Goal: Information Seeking & Learning: Learn about a topic

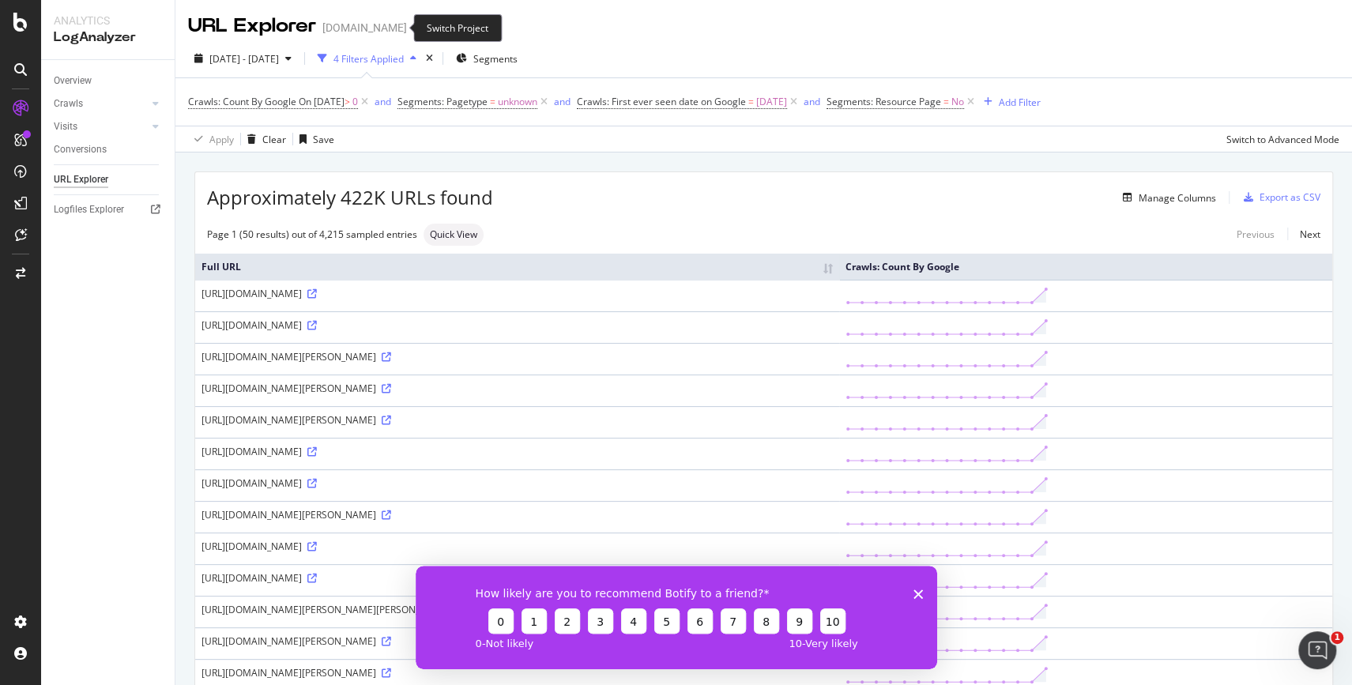
click at [407, 27] on span at bounding box center [418, 27] width 22 height 11
click at [413, 27] on icon "arrow-right-arrow-left" at bounding box center [417, 27] width 9 height 11
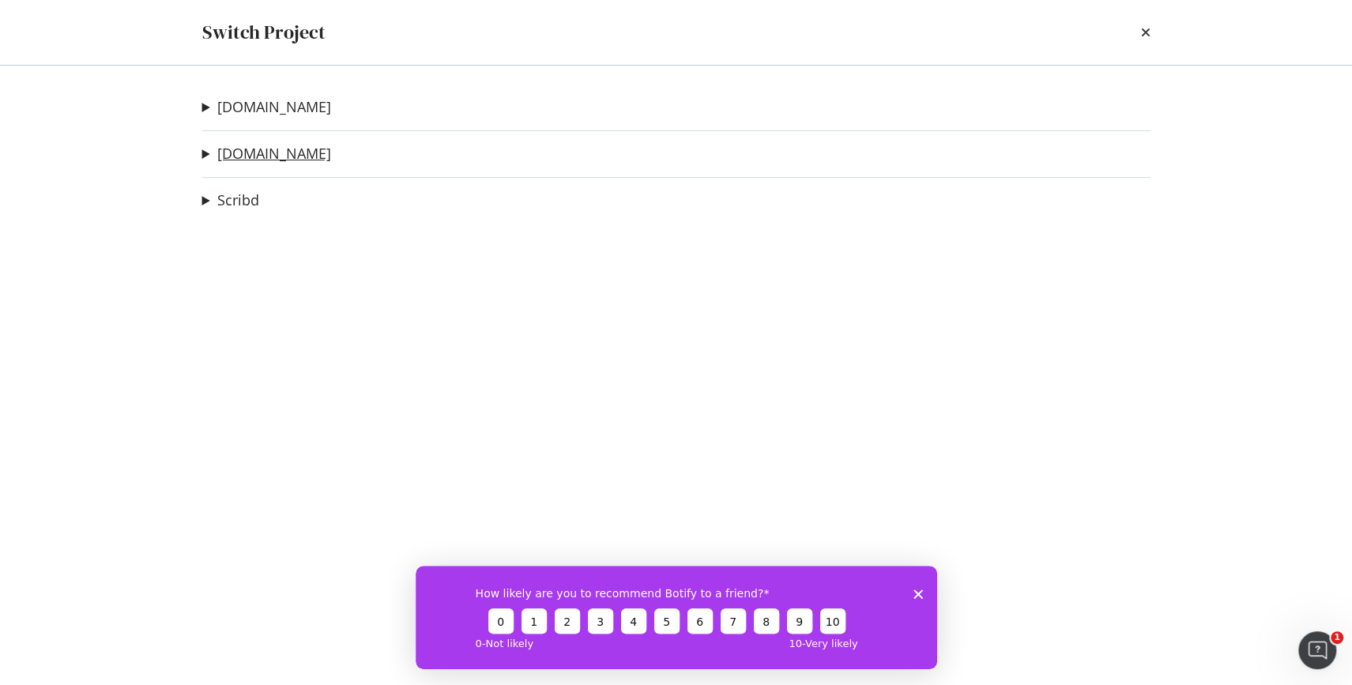
click at [252, 154] on link "[DOMAIN_NAME]" at bounding box center [274, 153] width 114 height 17
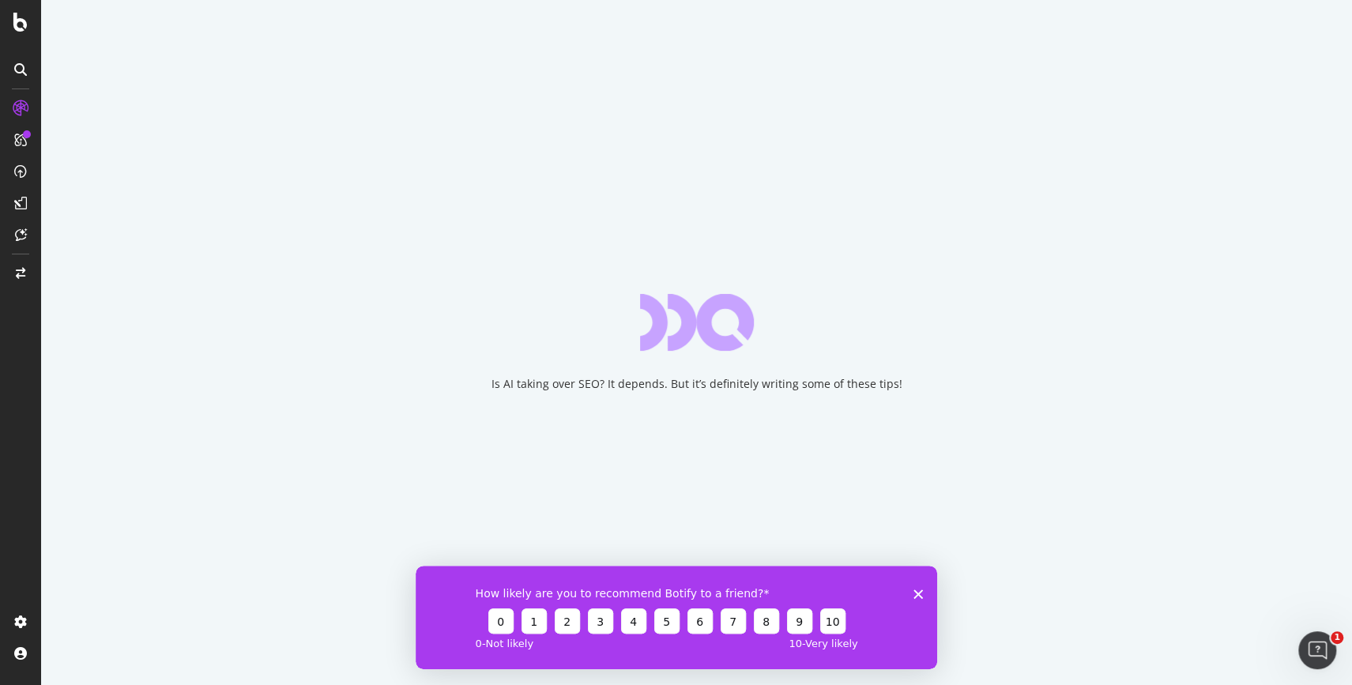
click at [914, 588] on div "How likely are you to recommend Botify to a friend? 0 1 2 3 4 5 6 7 8 9 10 0 - …" at bounding box center [676, 617] width 522 height 104
click at [914, 589] on icon "Close survey" at bounding box center [917, 593] width 9 height 9
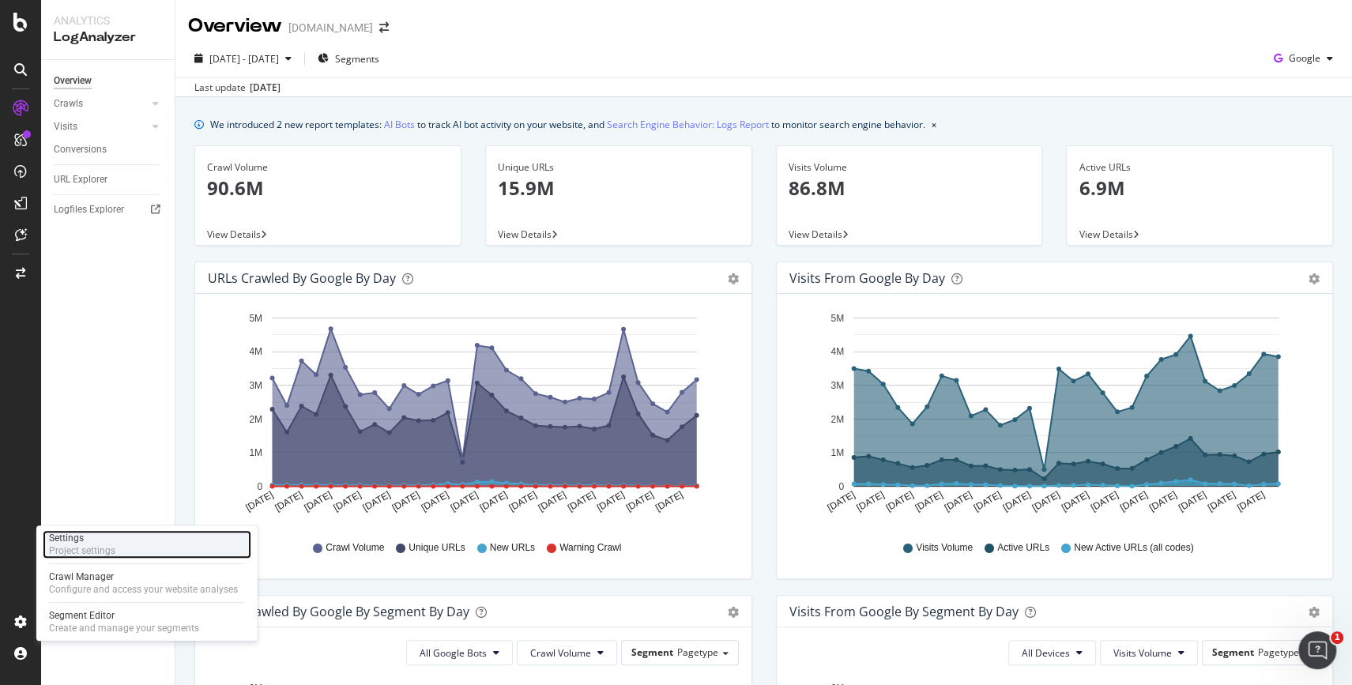
click at [90, 544] on div "Project settings" at bounding box center [82, 550] width 66 height 13
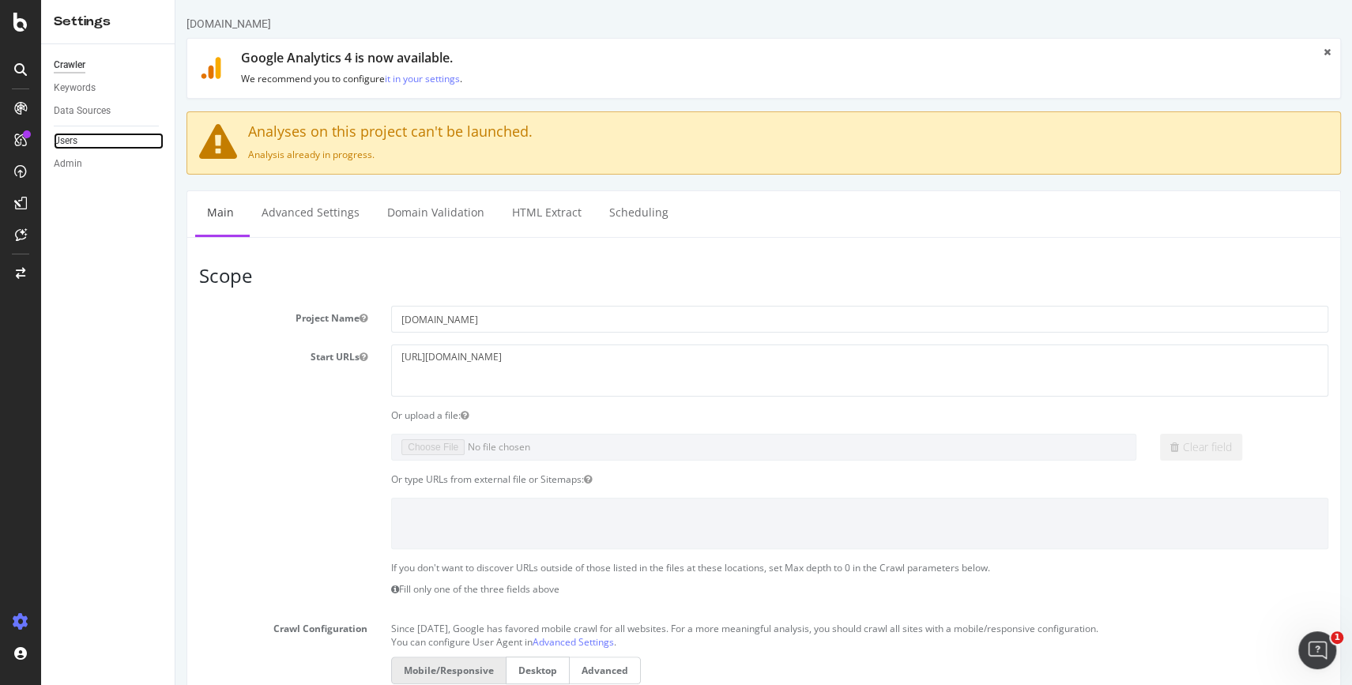
click at [106, 141] on link "Users" at bounding box center [109, 141] width 110 height 17
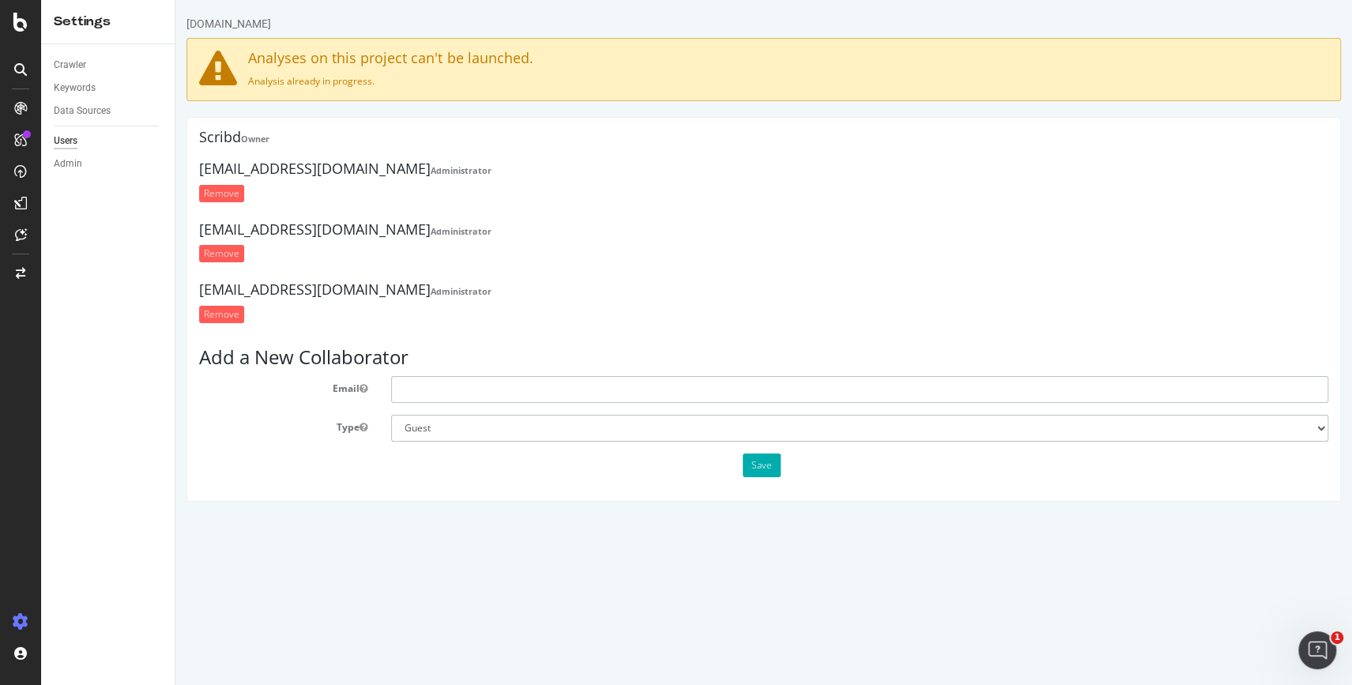
click at [492, 390] on input "text" at bounding box center [859, 389] width 937 height 27
type input "a"
type input "[PERSON_NAME][EMAIL_ADDRESS][DOMAIN_NAME]"
click at [416, 437] on select "Administrator Guest" at bounding box center [859, 428] width 937 height 27
select select "1"
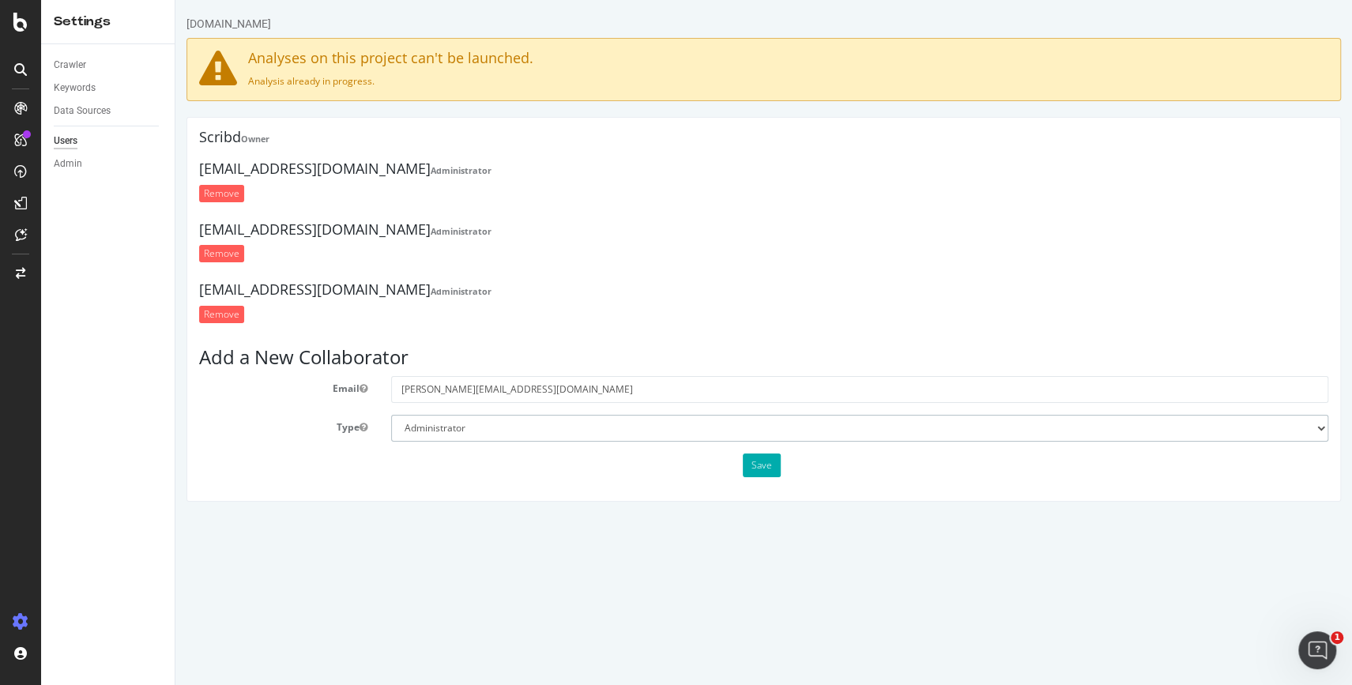
click at [391, 415] on select "Administrator Guest" at bounding box center [859, 428] width 937 height 27
click at [757, 469] on button "Save" at bounding box center [762, 466] width 38 height 24
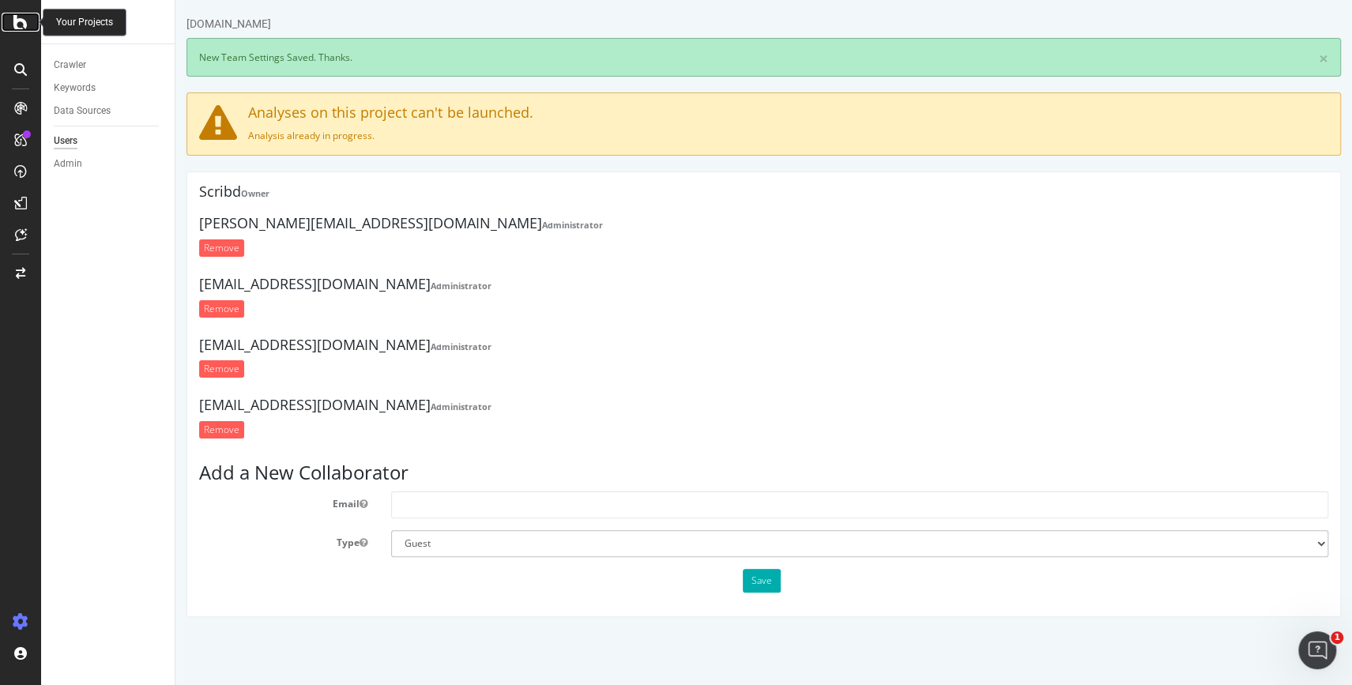
click at [16, 24] on icon at bounding box center [20, 22] width 14 height 19
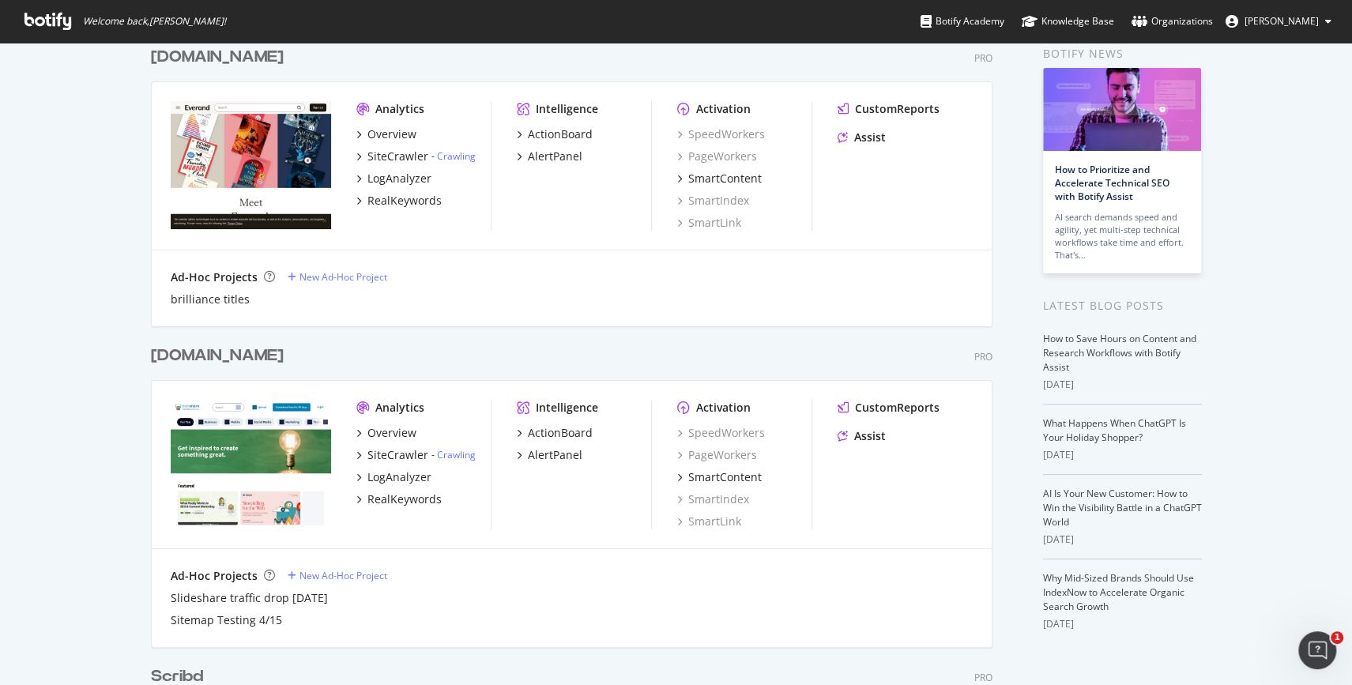
scroll to position [82, 0]
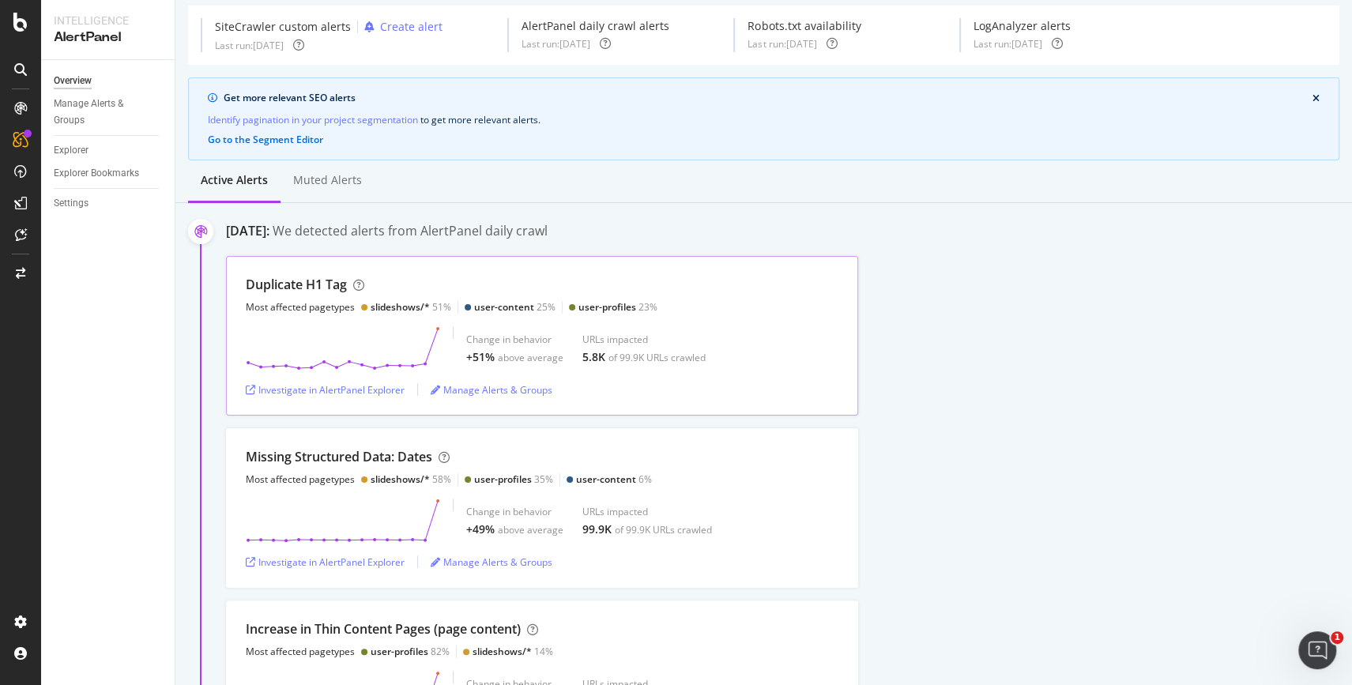
scroll to position [67, 0]
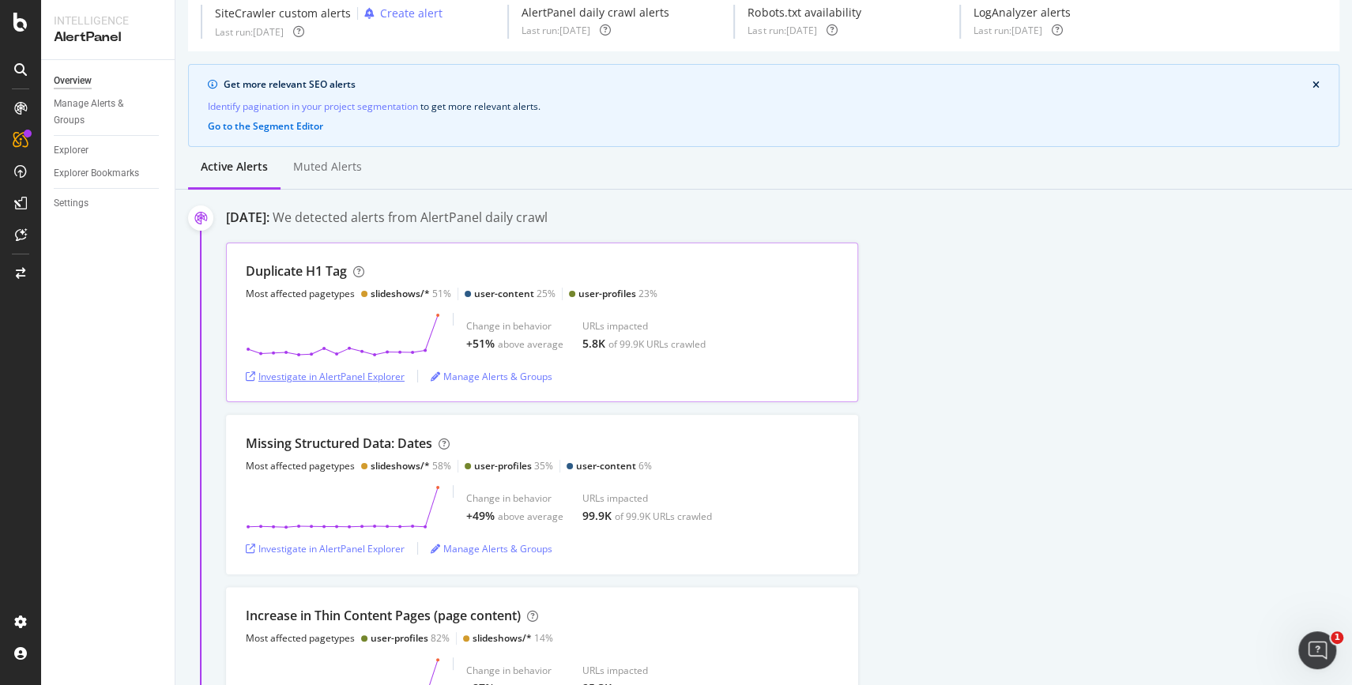
click at [382, 370] on div "Investigate in AlertPanel Explorer" at bounding box center [325, 376] width 159 height 13
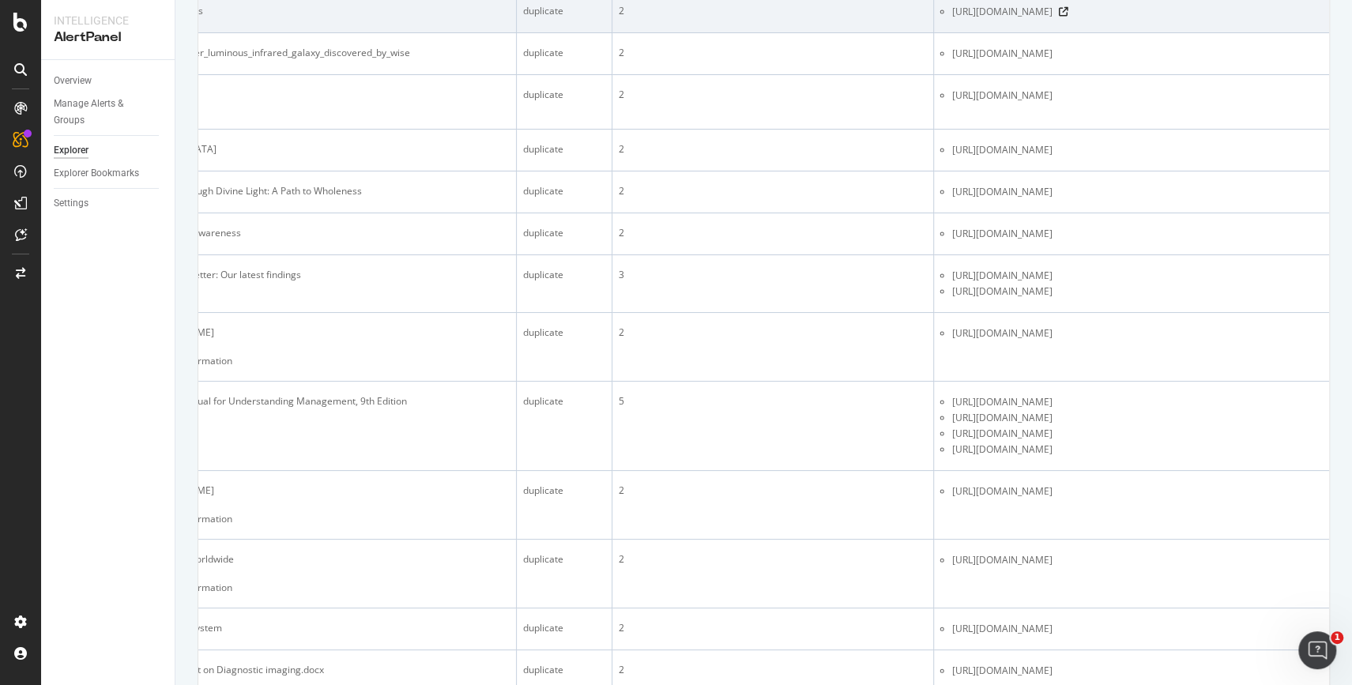
scroll to position [863, 0]
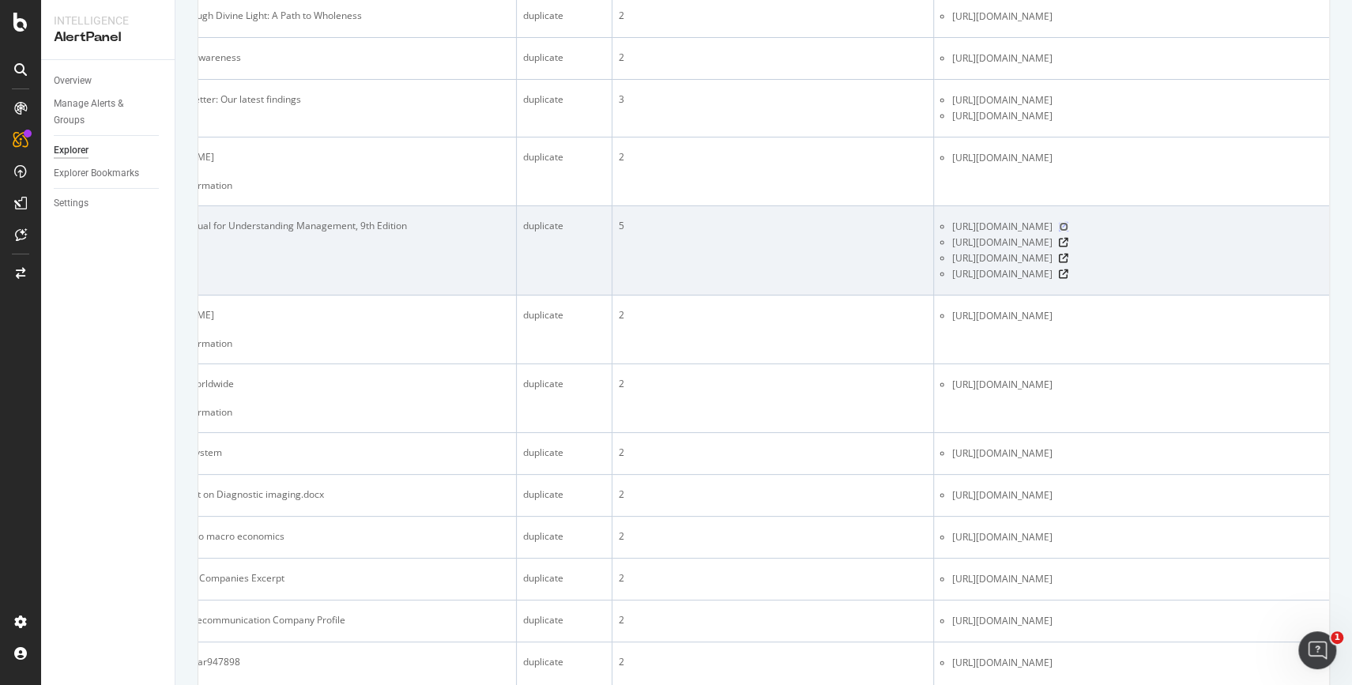
click at [1068, 232] on icon at bounding box center [1063, 226] width 9 height 9
click at [1068, 247] on icon at bounding box center [1063, 242] width 9 height 9
click at [1068, 263] on icon at bounding box center [1063, 258] width 9 height 9
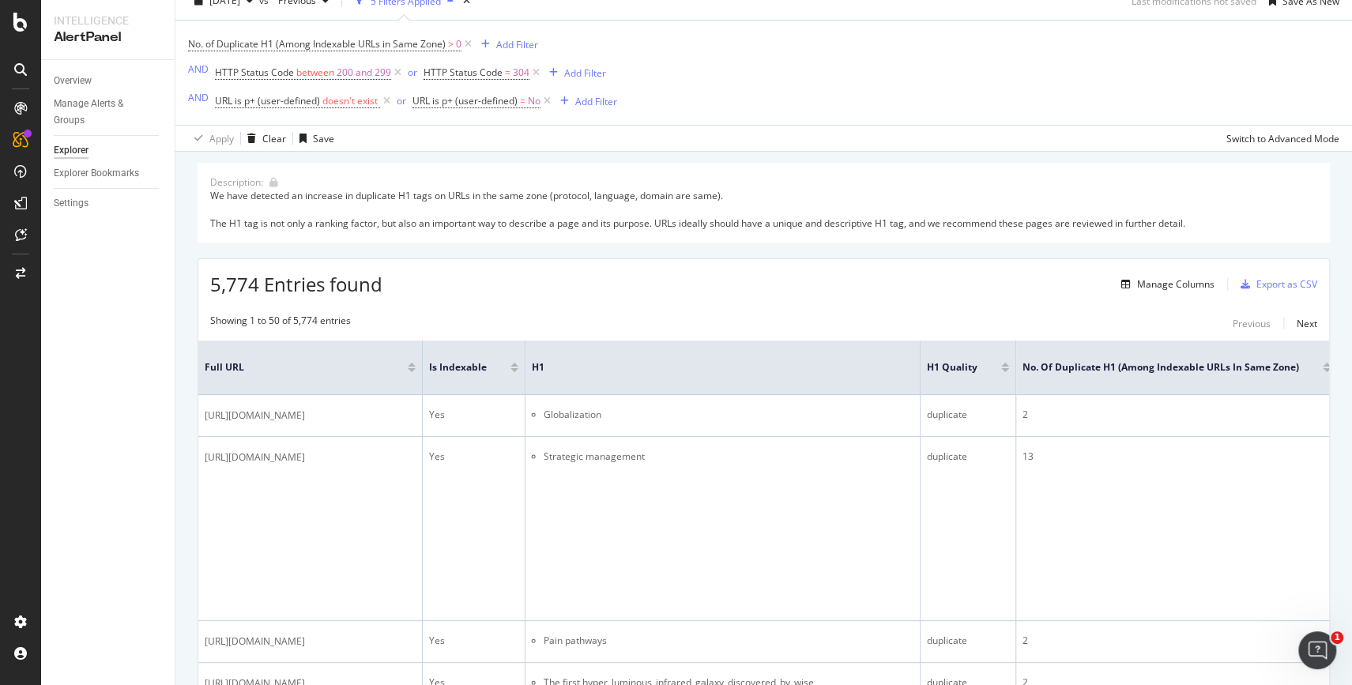
scroll to position [0, 0]
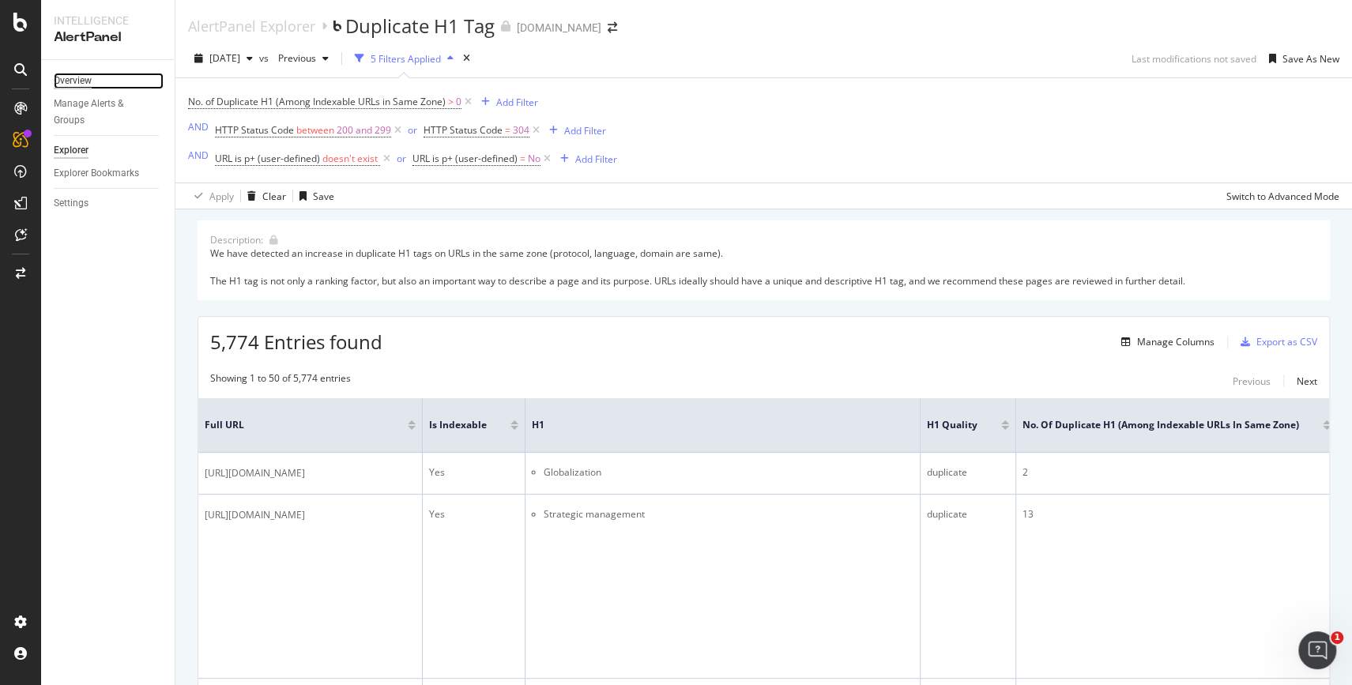
click at [65, 77] on div "Overview" at bounding box center [73, 81] width 38 height 17
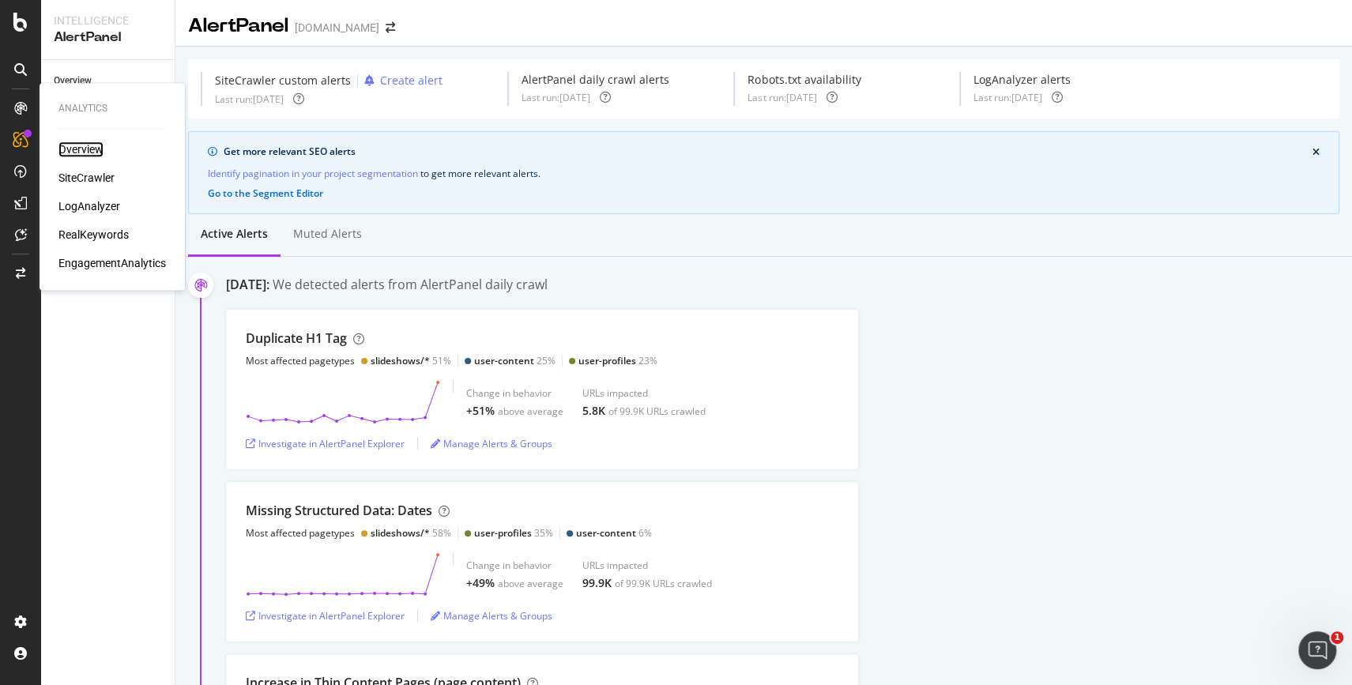
click at [73, 145] on div "Overview" at bounding box center [80, 149] width 45 height 16
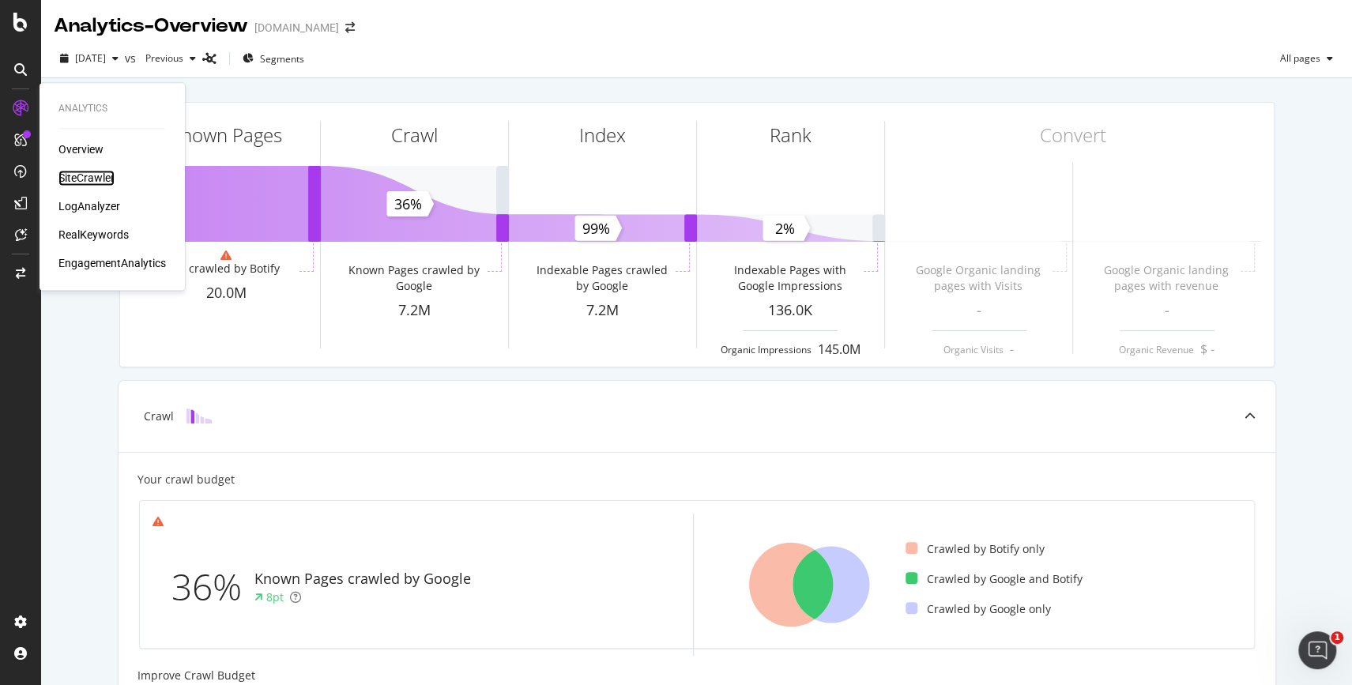
click at [102, 179] on div "SiteCrawler" at bounding box center [86, 178] width 56 height 16
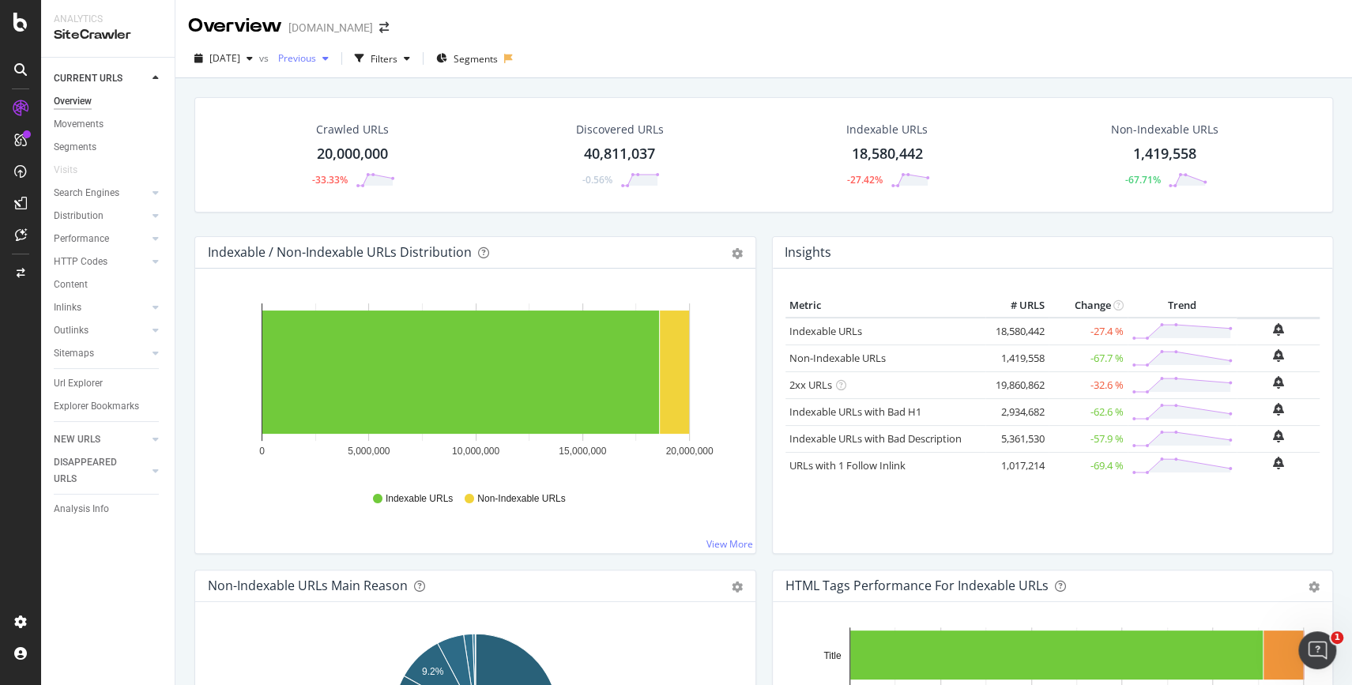
click at [316, 55] on span "Previous" at bounding box center [294, 57] width 44 height 13
click at [479, 237] on div "Indexable / Non-Indexable URLs Distribution Bar Bar (by Percentage) Table Expor…" at bounding box center [475, 253] width 560 height 32
click at [316, 55] on span "Previous" at bounding box center [294, 57] width 44 height 13
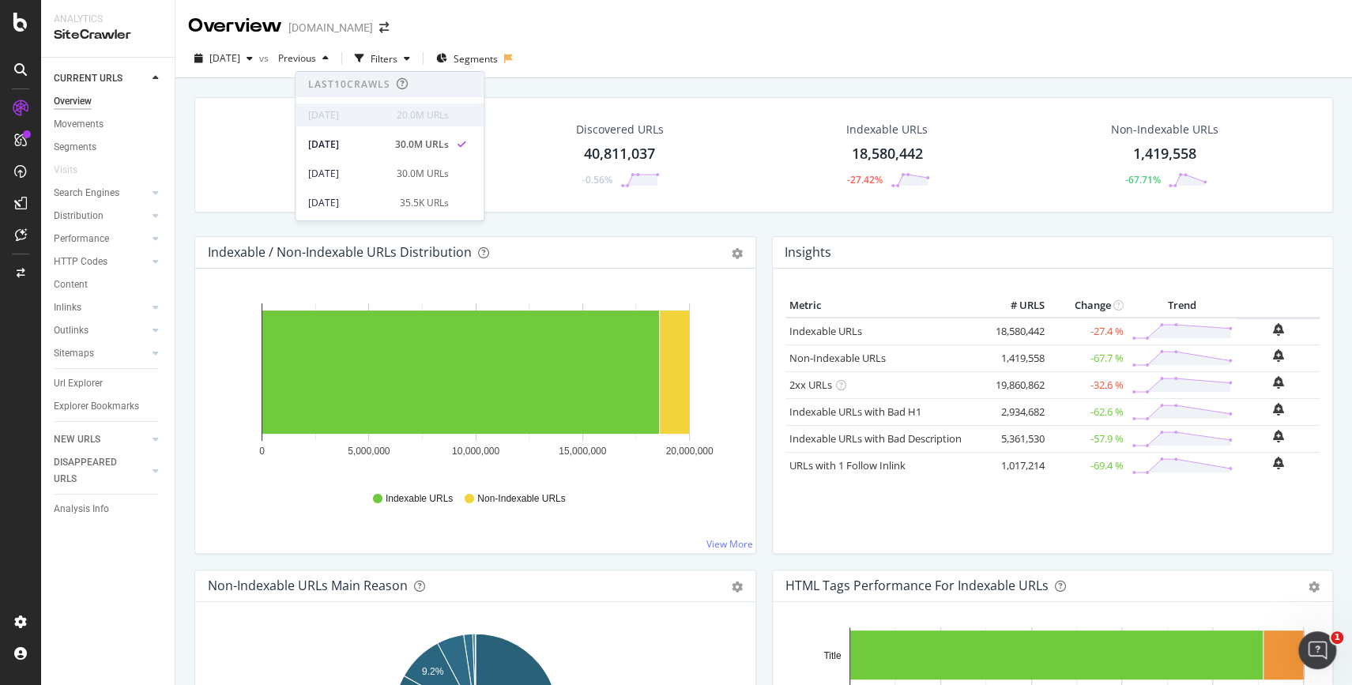
click at [365, 111] on div "2025 Aug. 25th" at bounding box center [347, 115] width 79 height 14
click at [347, 164] on div "2025 Apr. 2nd 30.0M URLs" at bounding box center [390, 173] width 188 height 23
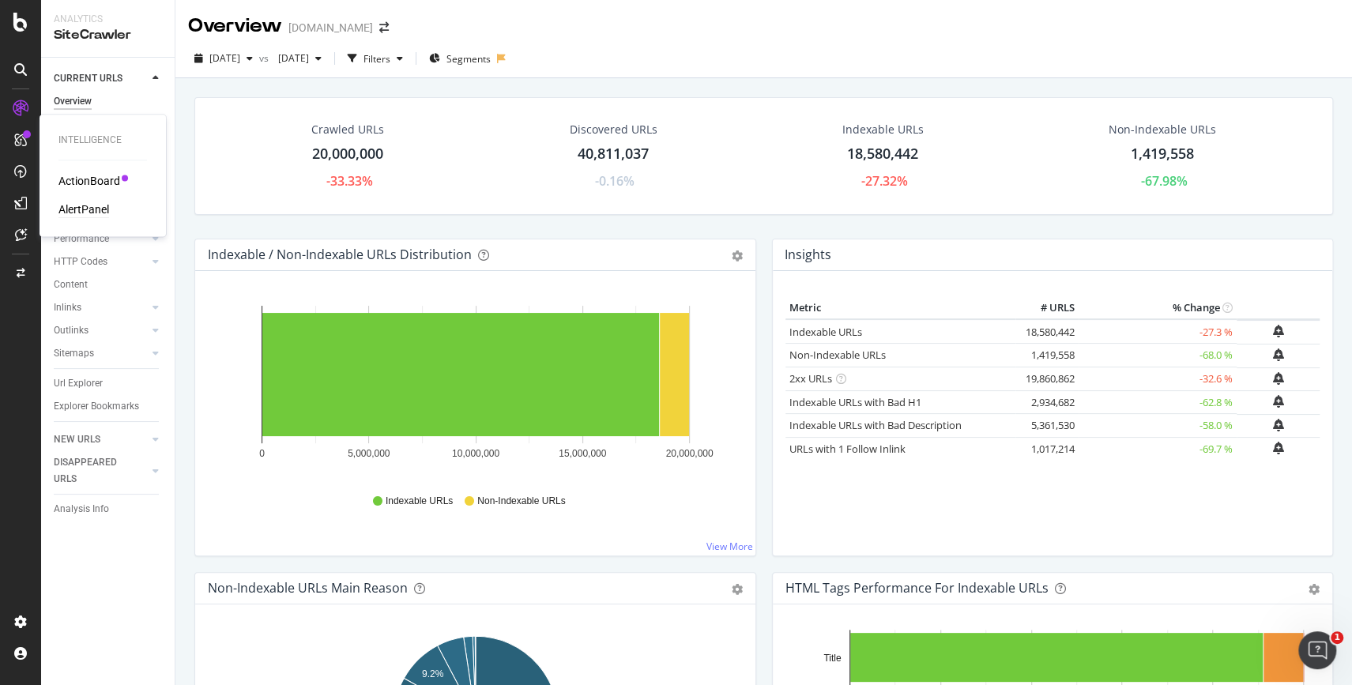
click at [89, 211] on div "AlertPanel" at bounding box center [83, 210] width 51 height 16
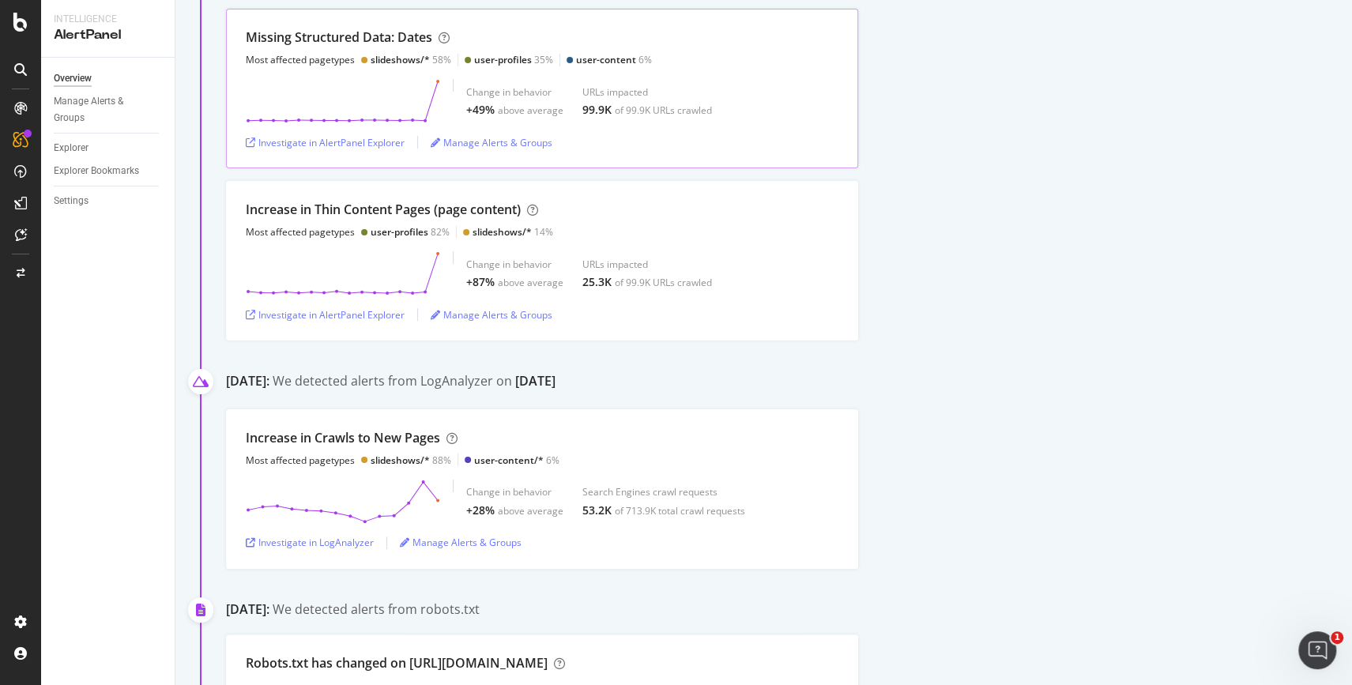
scroll to position [450, 0]
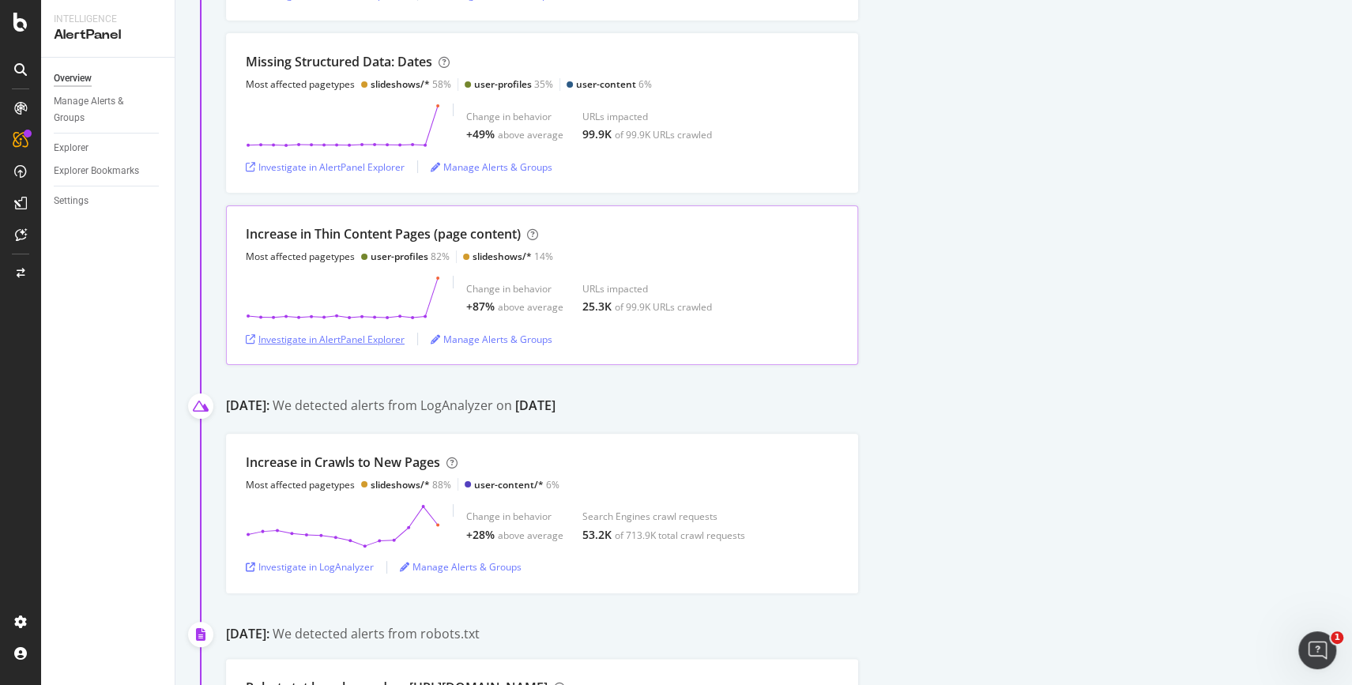
click at [386, 336] on div "Investigate in AlertPanel Explorer" at bounding box center [325, 339] width 159 height 13
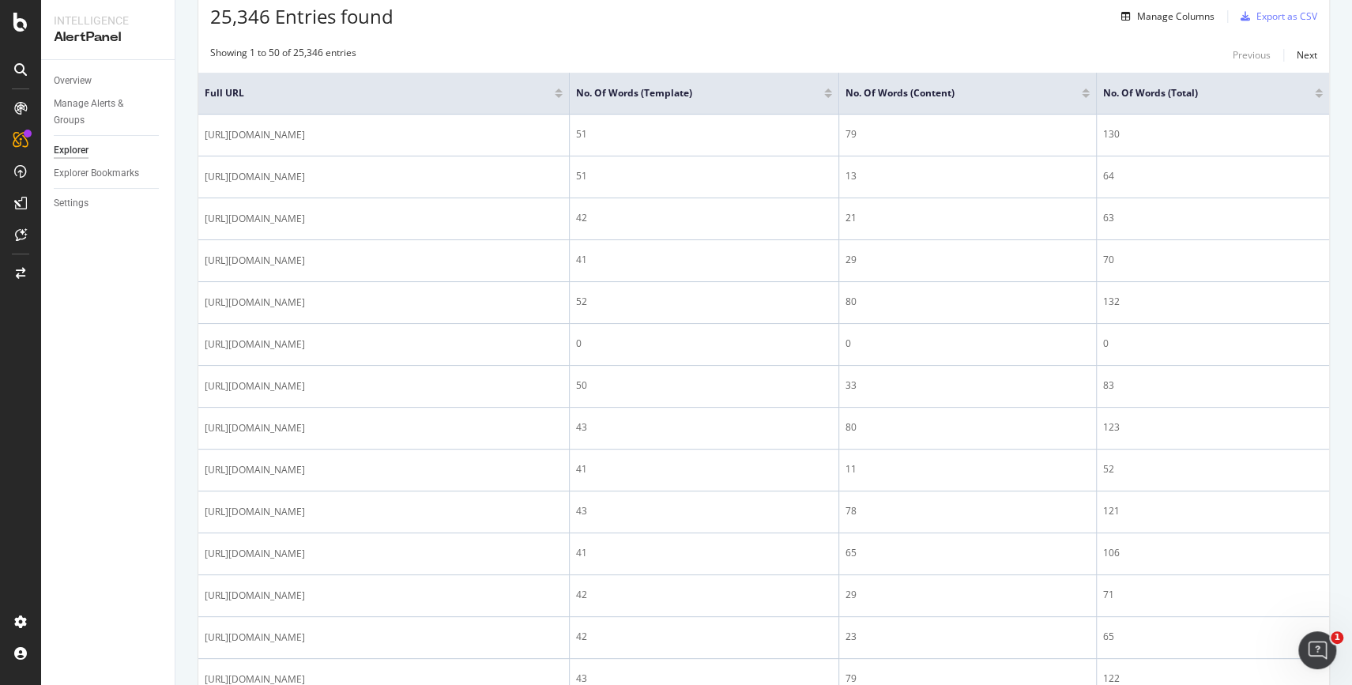
scroll to position [308, 0]
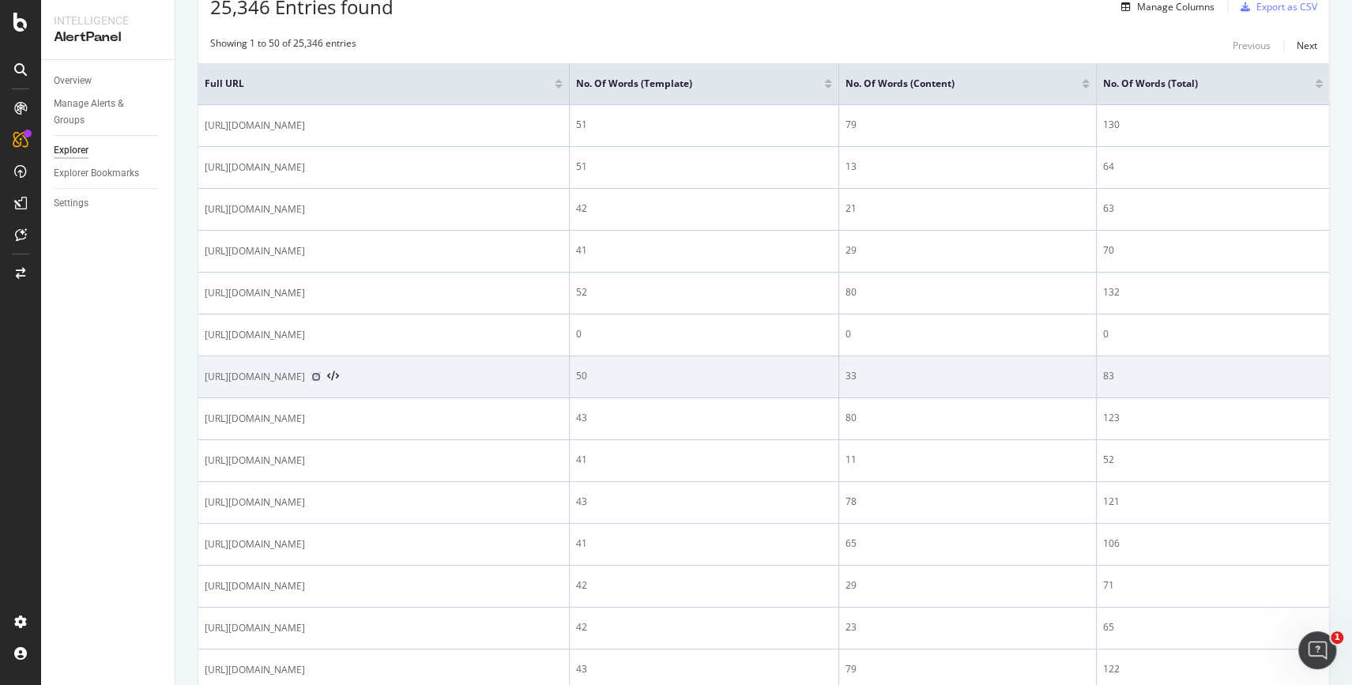
click at [321, 377] on icon at bounding box center [315, 376] width 9 height 9
